Goal: Task Accomplishment & Management: Manage account settings

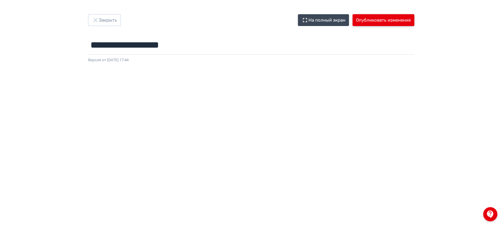
click at [389, 20] on button "Опубликовать изменения" at bounding box center [384, 20] width 62 height 12
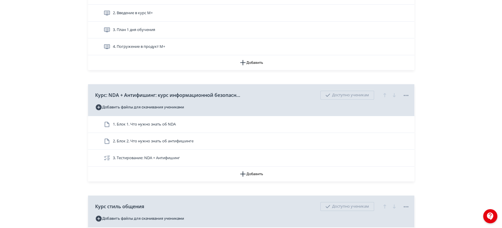
scroll to position [131, 0]
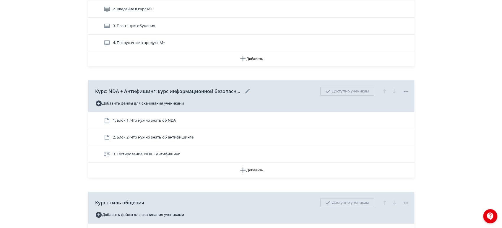
click at [403, 91] on icon at bounding box center [405, 91] width 7 height 7
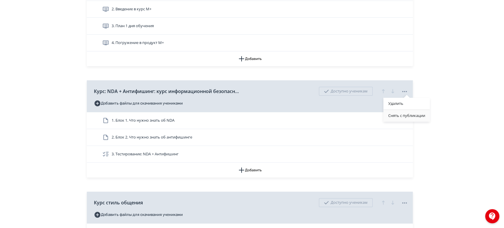
click at [413, 115] on div "Снять с публикации" at bounding box center [407, 116] width 46 height 12
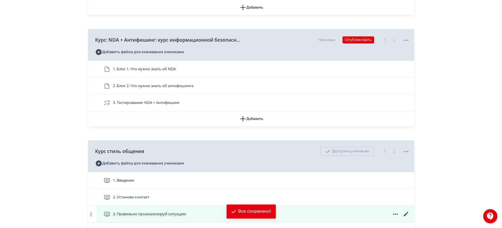
scroll to position [230, 0]
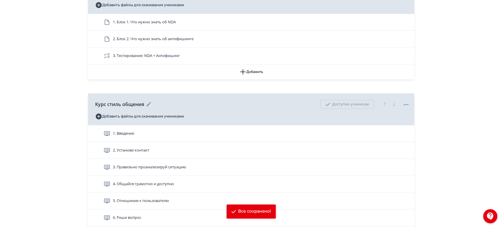
click at [405, 103] on icon at bounding box center [405, 104] width 7 height 7
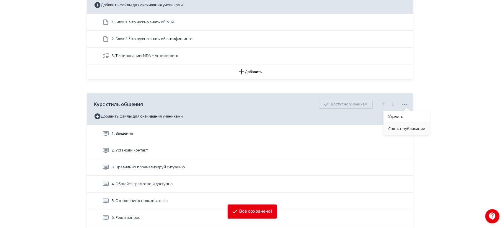
click at [400, 126] on div "Снять с публикации" at bounding box center [407, 129] width 46 height 12
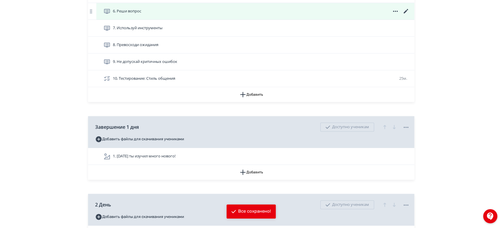
scroll to position [492, 0]
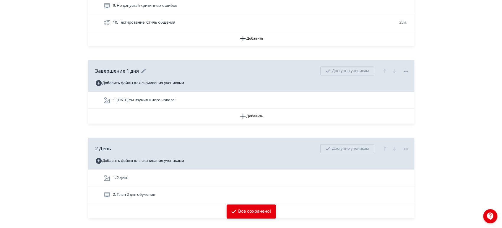
click at [405, 69] on icon at bounding box center [405, 71] width 7 height 7
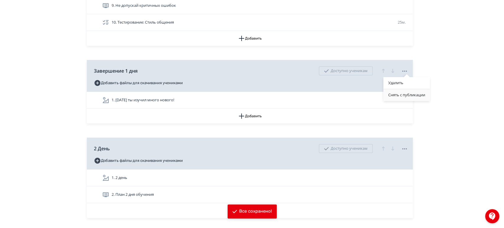
click at [398, 98] on div "Снять с публикации" at bounding box center [407, 95] width 46 height 12
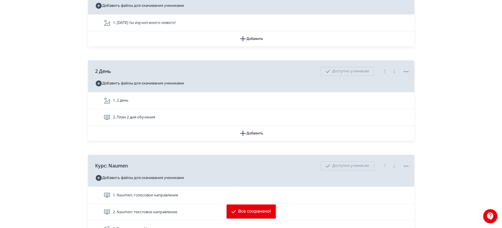
scroll to position [591, 0]
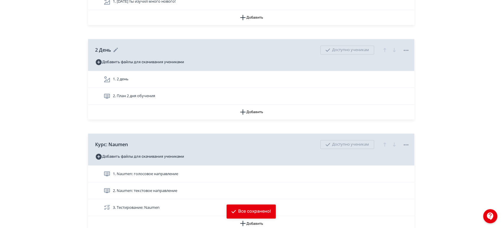
click at [404, 48] on icon at bounding box center [405, 50] width 7 height 7
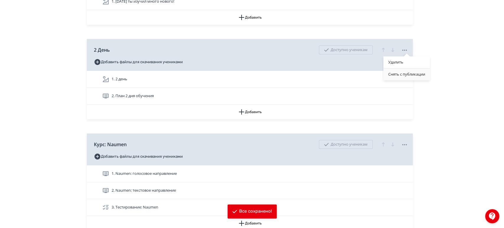
click at [408, 76] on div "Снять с публикации" at bounding box center [407, 75] width 46 height 12
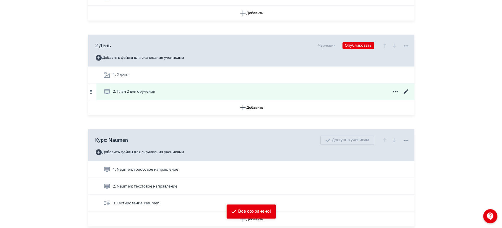
scroll to position [657, 0]
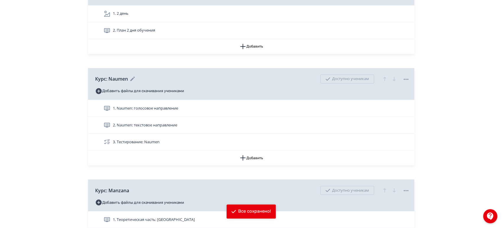
click at [407, 77] on icon at bounding box center [405, 79] width 7 height 7
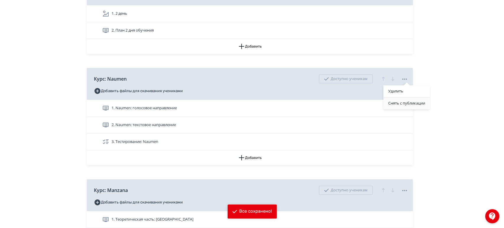
click at [408, 104] on div "Снять с публикации" at bounding box center [407, 104] width 46 height 12
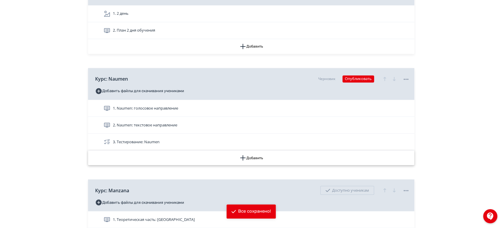
scroll to position [755, 0]
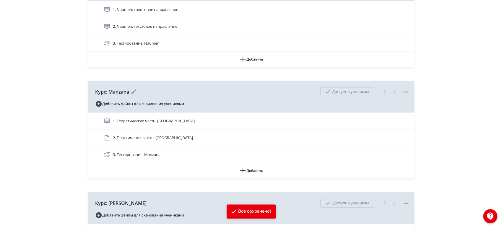
click at [406, 93] on icon at bounding box center [405, 92] width 7 height 7
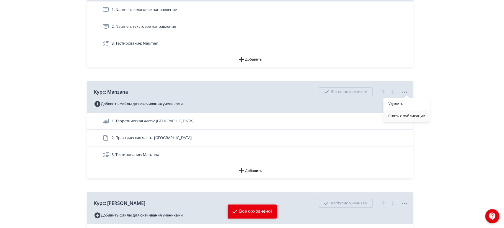
click at [398, 116] on div "Снять с публикации" at bounding box center [407, 116] width 46 height 12
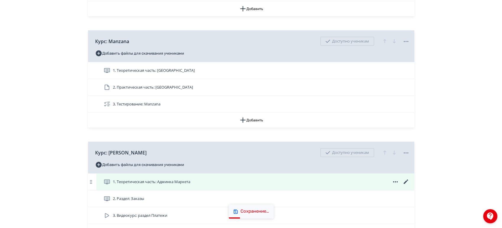
scroll to position [853, 0]
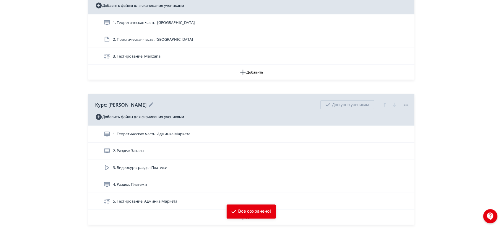
click at [407, 106] on icon at bounding box center [405, 105] width 7 height 7
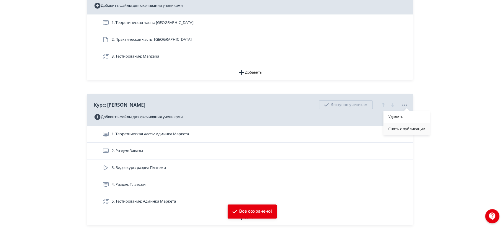
click at [402, 128] on div "Снять с публикации" at bounding box center [407, 129] width 46 height 12
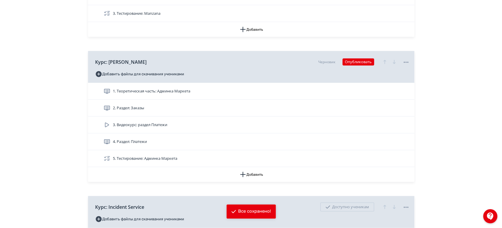
scroll to position [952, 0]
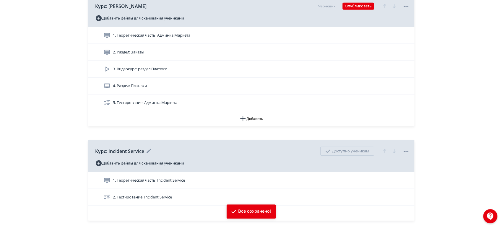
click at [405, 149] on icon at bounding box center [405, 151] width 7 height 7
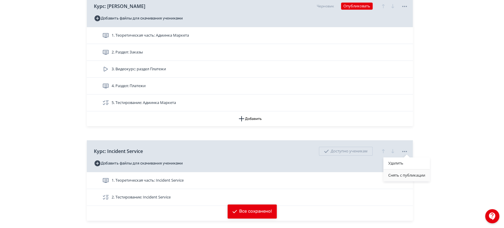
click at [402, 171] on div "Снять с публикации" at bounding box center [407, 176] width 46 height 12
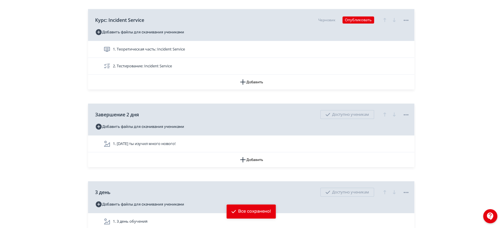
scroll to position [1116, 0]
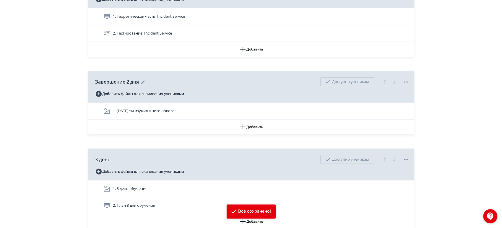
click at [406, 82] on icon at bounding box center [405, 82] width 7 height 7
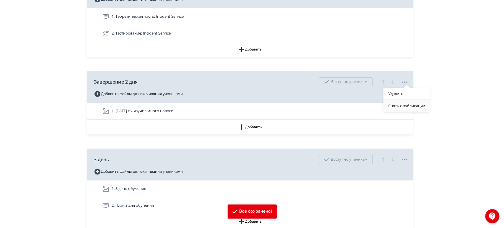
click at [401, 106] on div "Снять с публикации" at bounding box center [407, 106] width 46 height 12
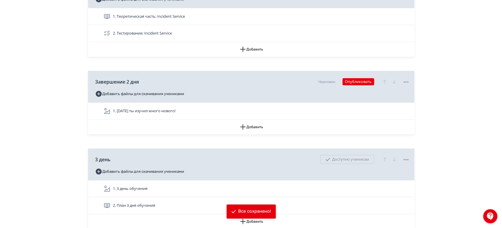
scroll to position [1182, 0]
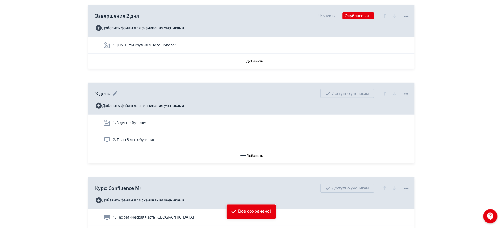
click at [407, 90] on icon at bounding box center [405, 93] width 7 height 7
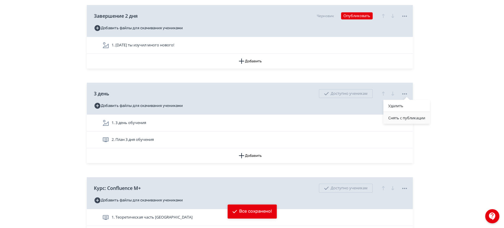
click at [405, 120] on div "Снять с публикации" at bounding box center [407, 118] width 46 height 12
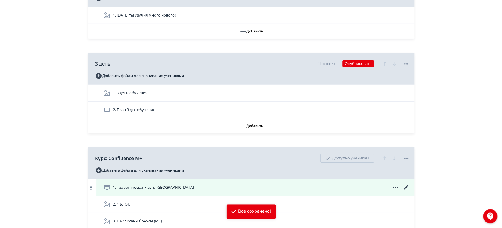
scroll to position [1248, 0]
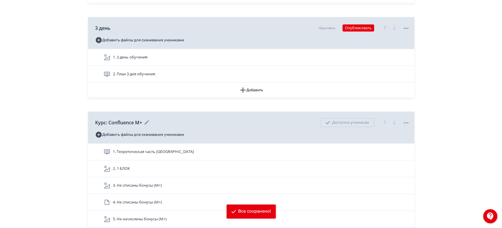
click at [407, 121] on icon at bounding box center [405, 122] width 7 height 7
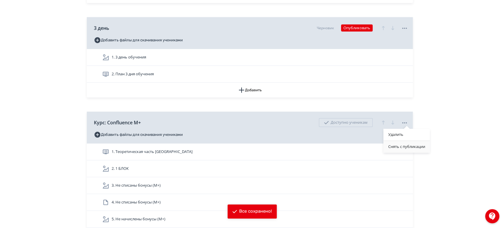
click at [392, 145] on div "Снять с публикации" at bounding box center [407, 147] width 46 height 12
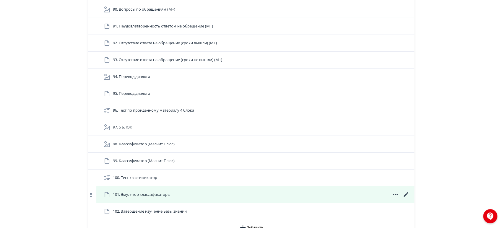
scroll to position [3086, 0]
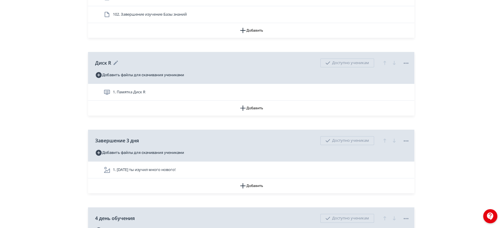
click at [405, 61] on icon at bounding box center [405, 63] width 7 height 7
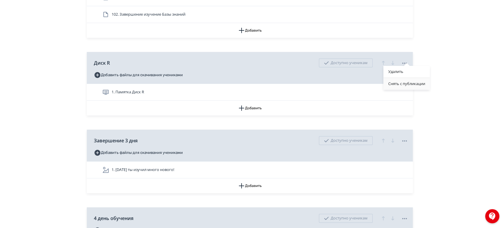
click at [401, 85] on div "Снять с публикации" at bounding box center [407, 84] width 46 height 12
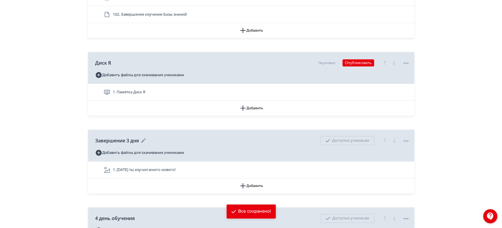
click at [405, 139] on icon at bounding box center [405, 140] width 7 height 7
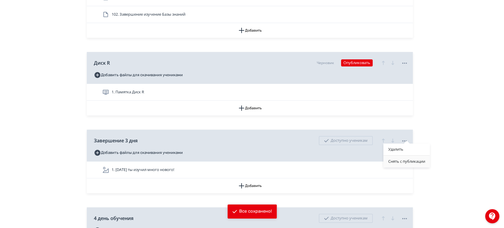
click at [402, 158] on div "Снять с публикации" at bounding box center [407, 162] width 46 height 12
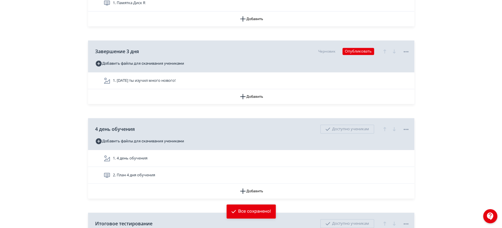
scroll to position [3185, 0]
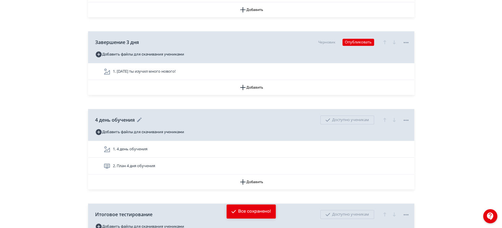
click at [406, 118] on icon at bounding box center [405, 120] width 7 height 7
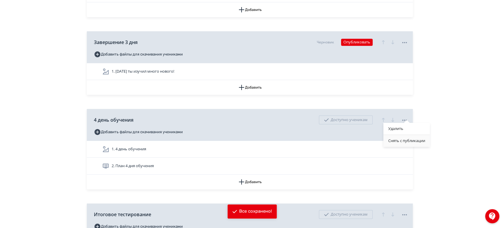
click at [403, 139] on div "Снять с публикации" at bounding box center [407, 141] width 46 height 12
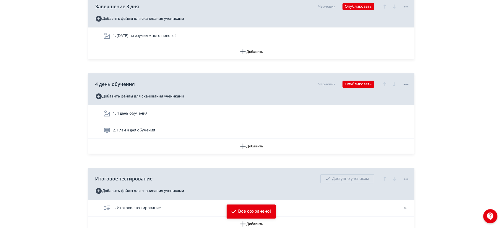
scroll to position [3284, 0]
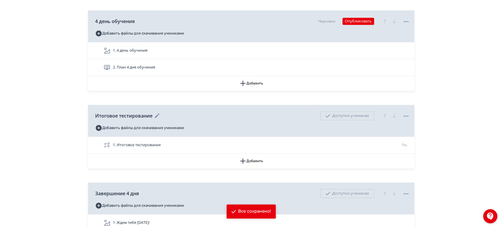
click at [406, 113] on icon at bounding box center [405, 116] width 7 height 7
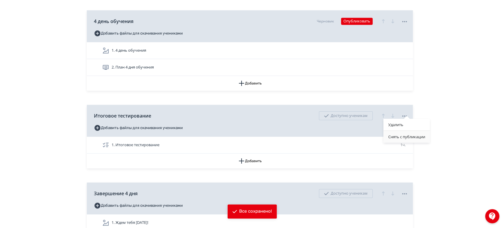
click at [398, 139] on div "Снять с публикации" at bounding box center [407, 137] width 46 height 12
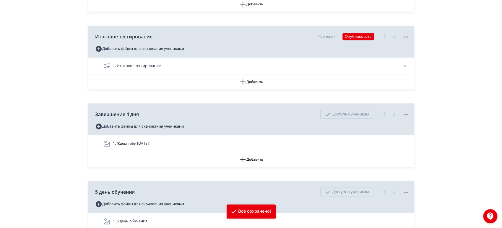
scroll to position [3382, 0]
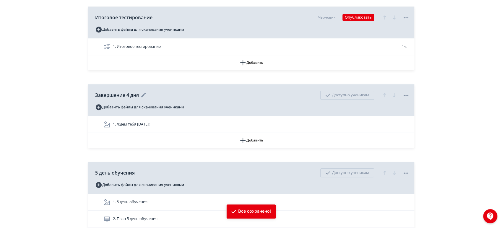
click at [406, 95] on icon at bounding box center [405, 95] width 5 height 1
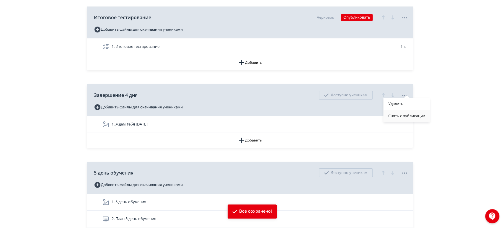
click at [401, 120] on div "Снять с публикации" at bounding box center [407, 116] width 46 height 12
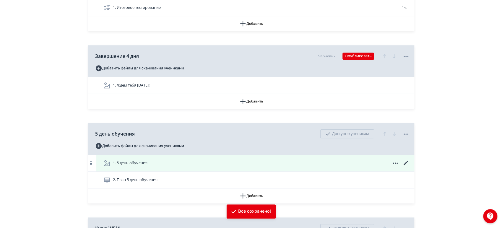
scroll to position [3448, 0]
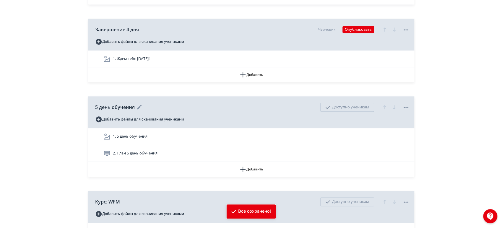
click at [408, 104] on icon at bounding box center [405, 107] width 7 height 7
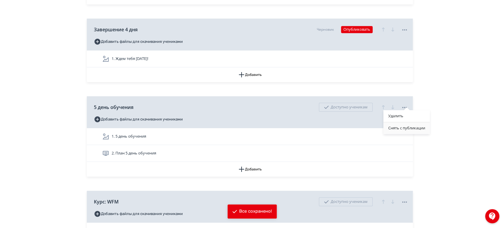
click at [409, 128] on div "Снять с публикации" at bounding box center [407, 128] width 46 height 12
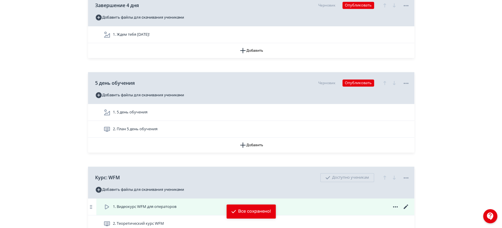
scroll to position [3546, 0]
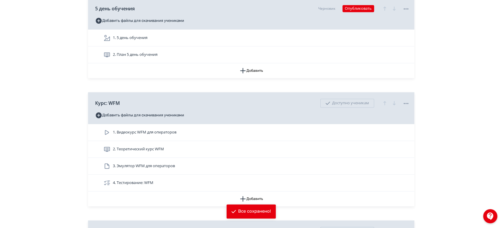
click at [410, 98] on div "Курс: WFM Доступно ученикам Добавить файлы для скачивания учениками" at bounding box center [251, 108] width 326 height 32
click at [406, 100] on icon at bounding box center [405, 103] width 7 height 7
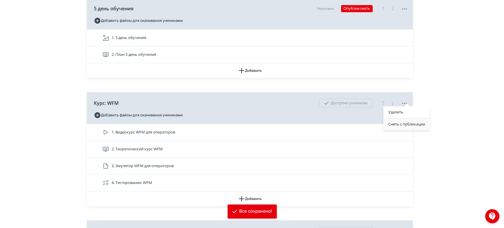
click at [410, 123] on div "Снять с публикации" at bounding box center [407, 125] width 46 height 12
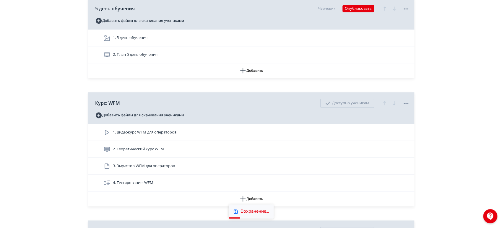
scroll to position [3645, 0]
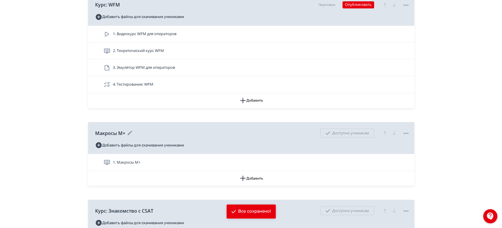
click at [407, 130] on icon at bounding box center [405, 133] width 7 height 7
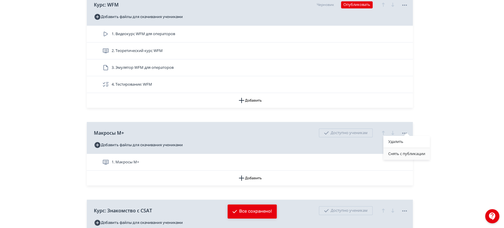
click at [403, 154] on div "Снять с публикации" at bounding box center [407, 154] width 46 height 12
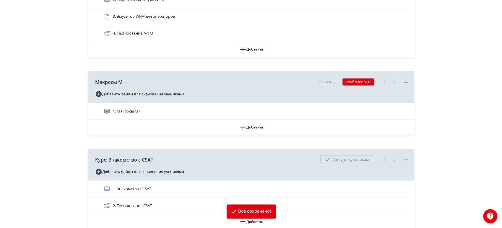
scroll to position [3743, 0]
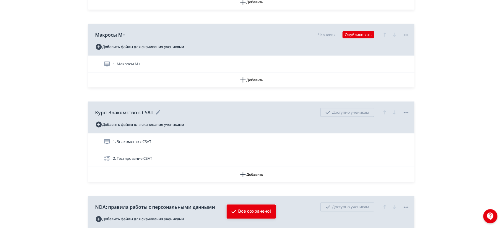
click at [408, 109] on icon at bounding box center [405, 112] width 7 height 7
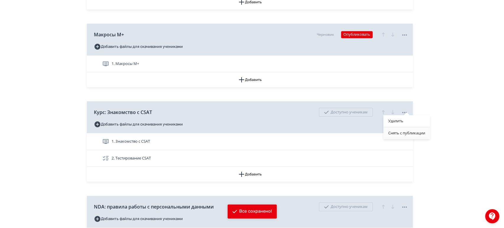
click at [407, 134] on div "Снять с публикации" at bounding box center [407, 133] width 46 height 12
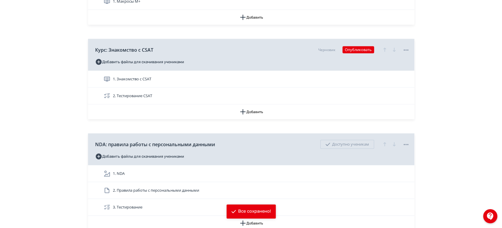
scroll to position [3809, 0]
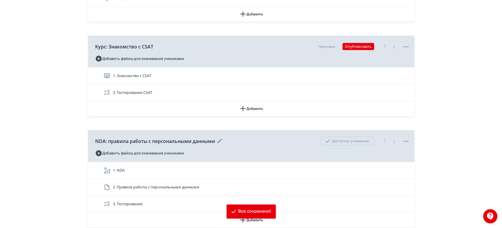
click at [405, 138] on icon at bounding box center [405, 141] width 7 height 7
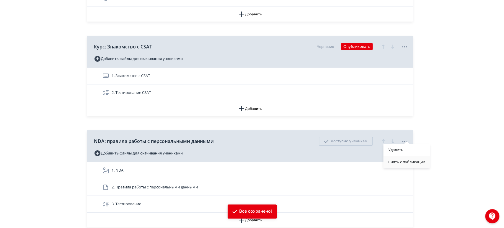
click at [411, 162] on div "Снять с публикации" at bounding box center [407, 162] width 46 height 12
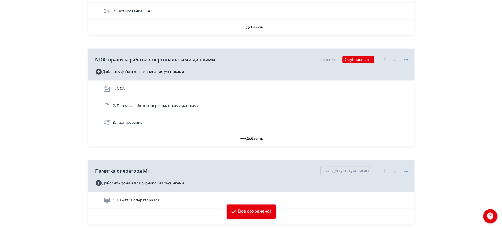
scroll to position [3907, 0]
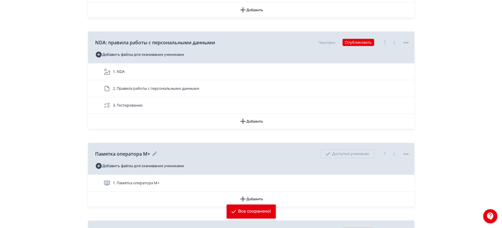
click at [406, 151] on icon at bounding box center [405, 154] width 7 height 7
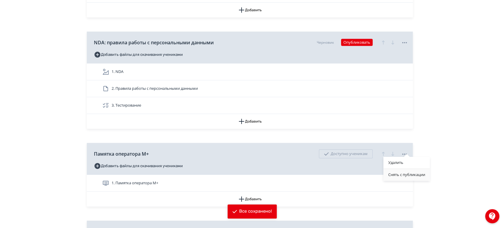
click at [405, 174] on div "Снять с публикации" at bounding box center [407, 175] width 46 height 12
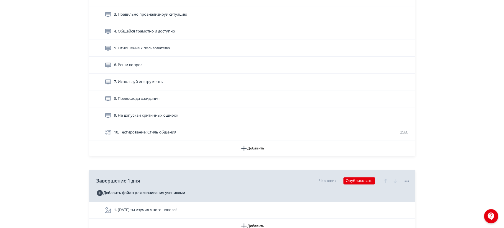
scroll to position [0, 0]
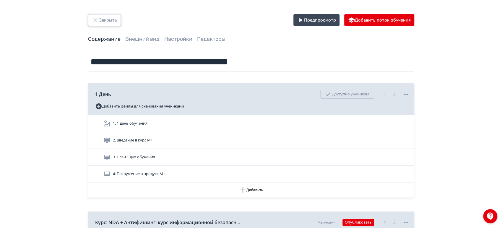
click at [111, 23] on button "Закрыть" at bounding box center [104, 20] width 33 height 12
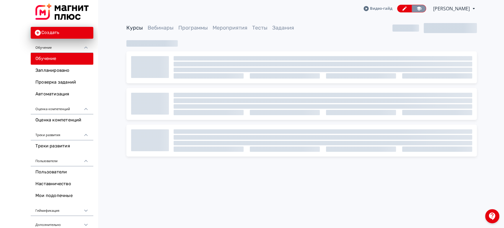
click at [412, 8] on link at bounding box center [419, 9] width 14 height 8
